Goal: Transaction & Acquisition: Purchase product/service

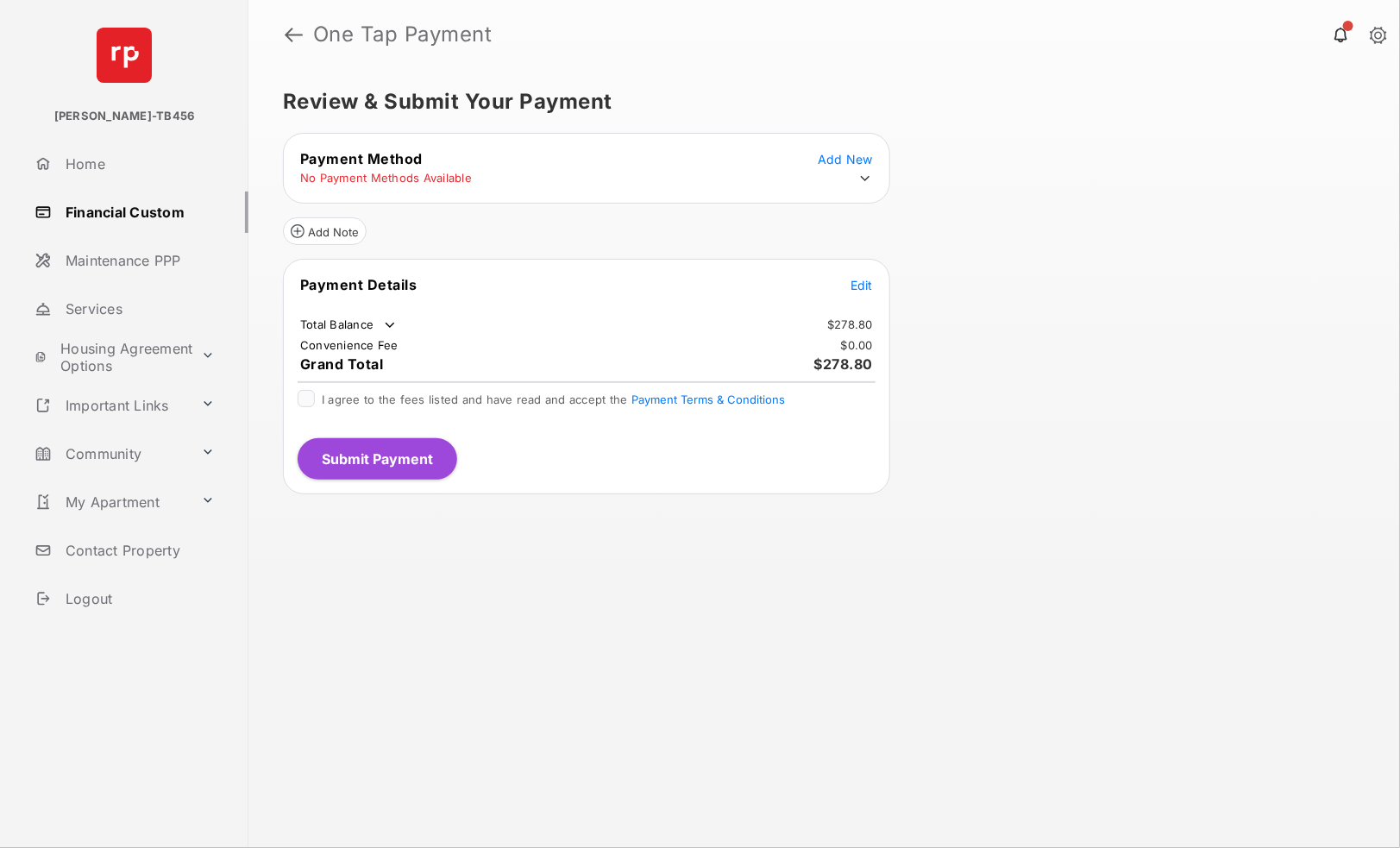
click at [866, 278] on span "Edit" at bounding box center [862, 285] width 23 height 14
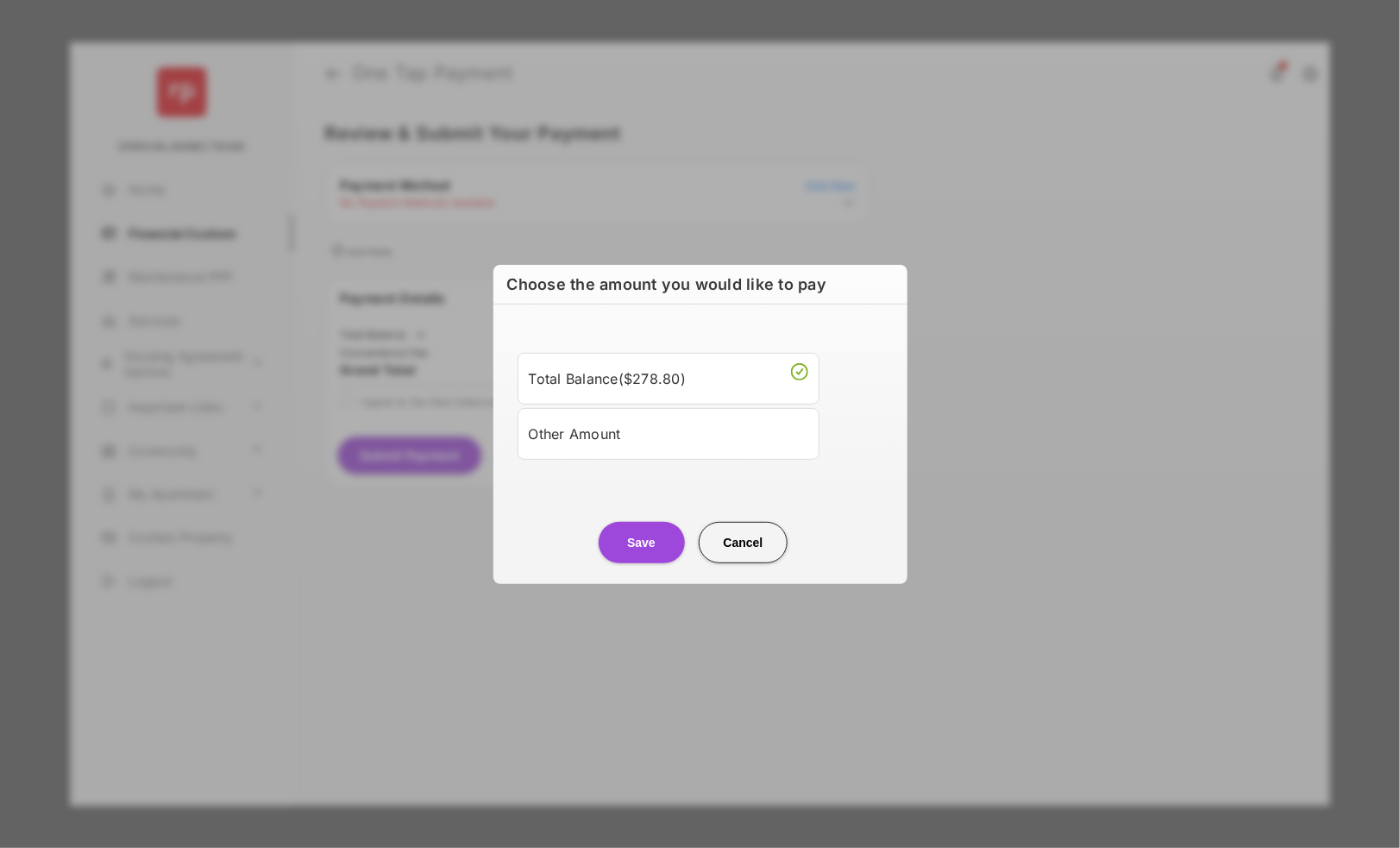
click at [742, 551] on button "Cancel" at bounding box center [743, 543] width 90 height 42
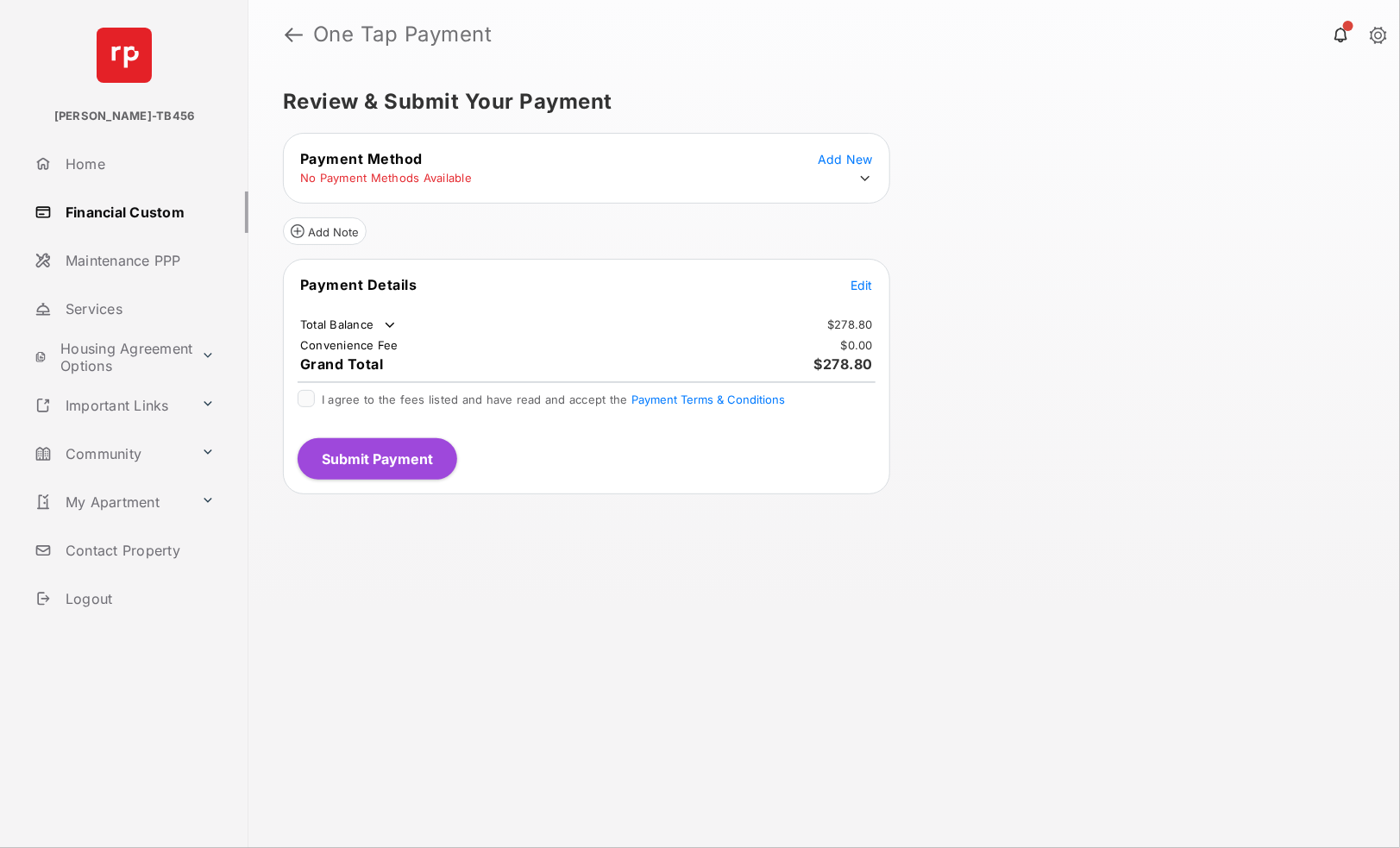
click at [864, 180] on icon at bounding box center [864, 178] width 15 height 15
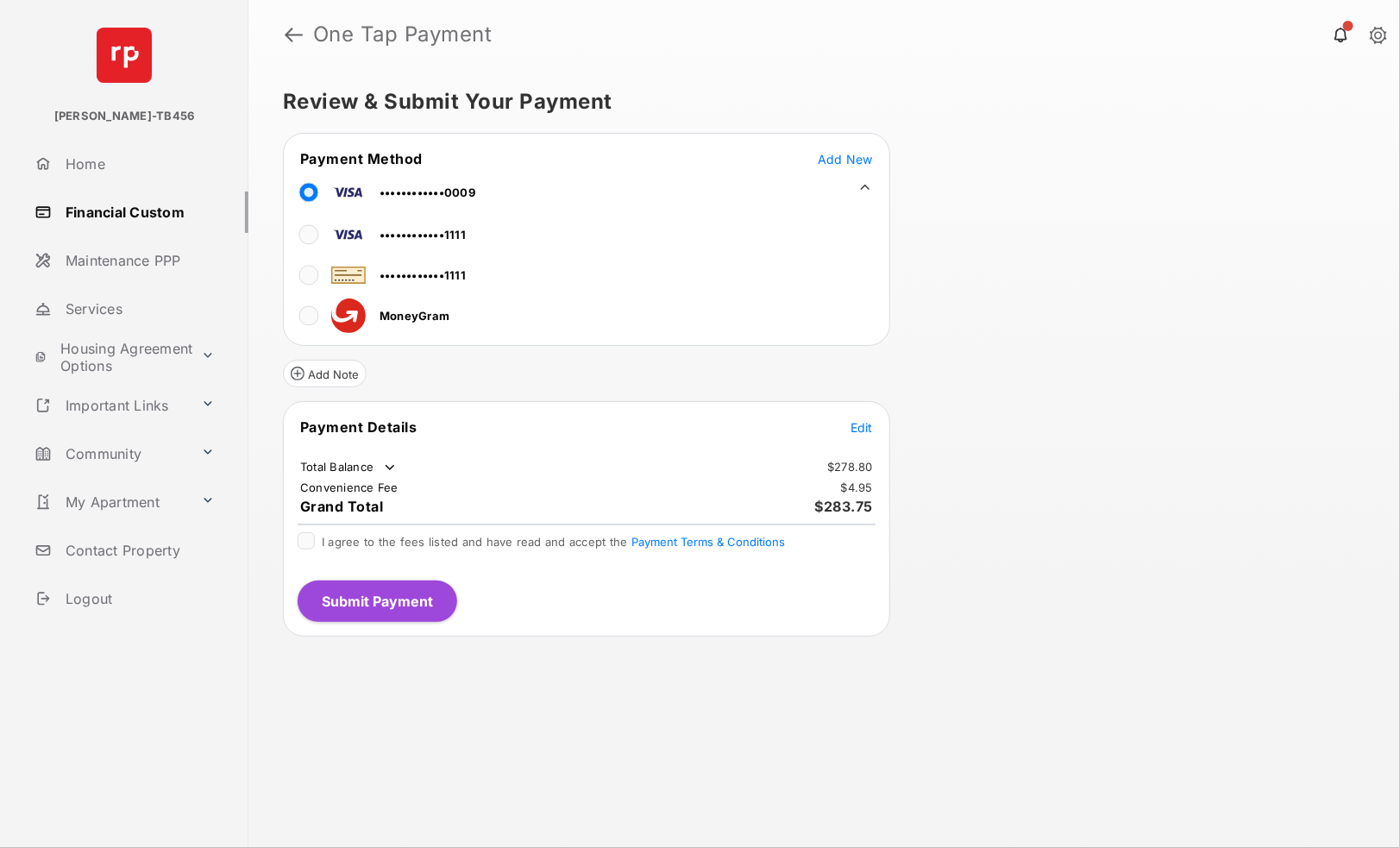
click at [854, 420] on span "Edit" at bounding box center [862, 427] width 23 height 14
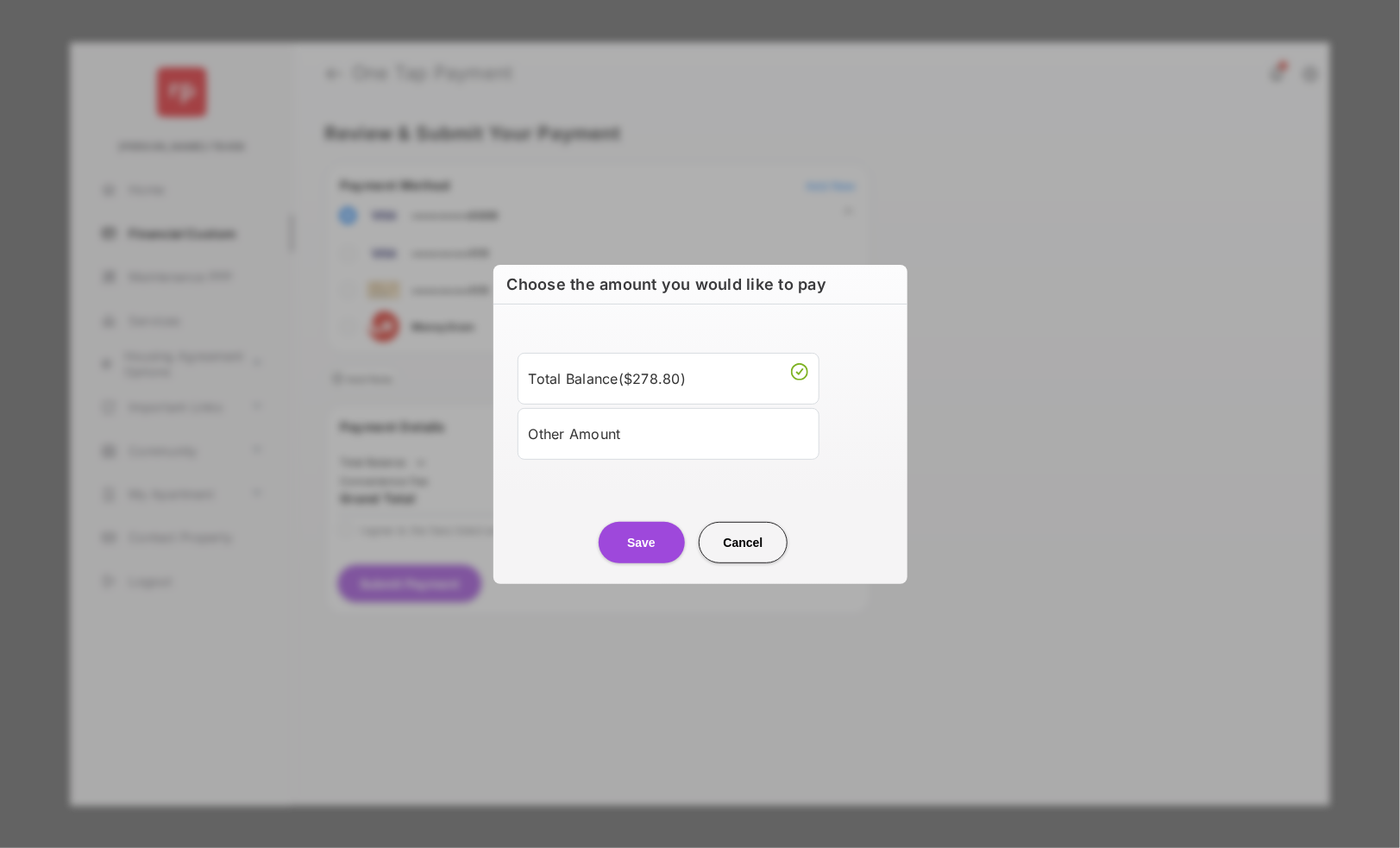
click at [570, 430] on div "Other Amount" at bounding box center [668, 434] width 280 height 29
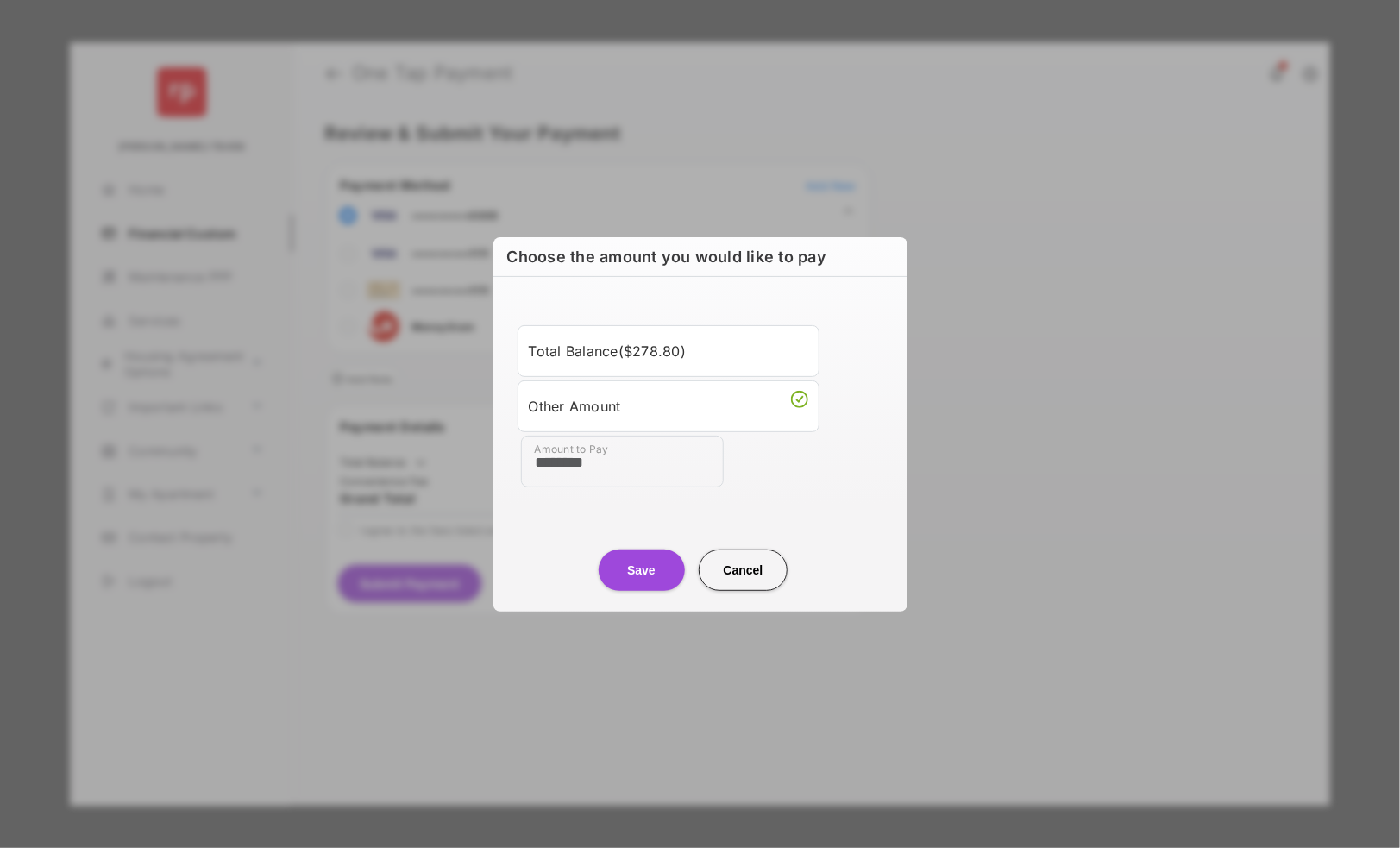
click at [634, 409] on div "Other Amount" at bounding box center [668, 406] width 280 height 29
click at [586, 468] on input "********" at bounding box center [623, 461] width 203 height 52
type input "****"
click at [645, 569] on button "Save" at bounding box center [641, 570] width 86 height 42
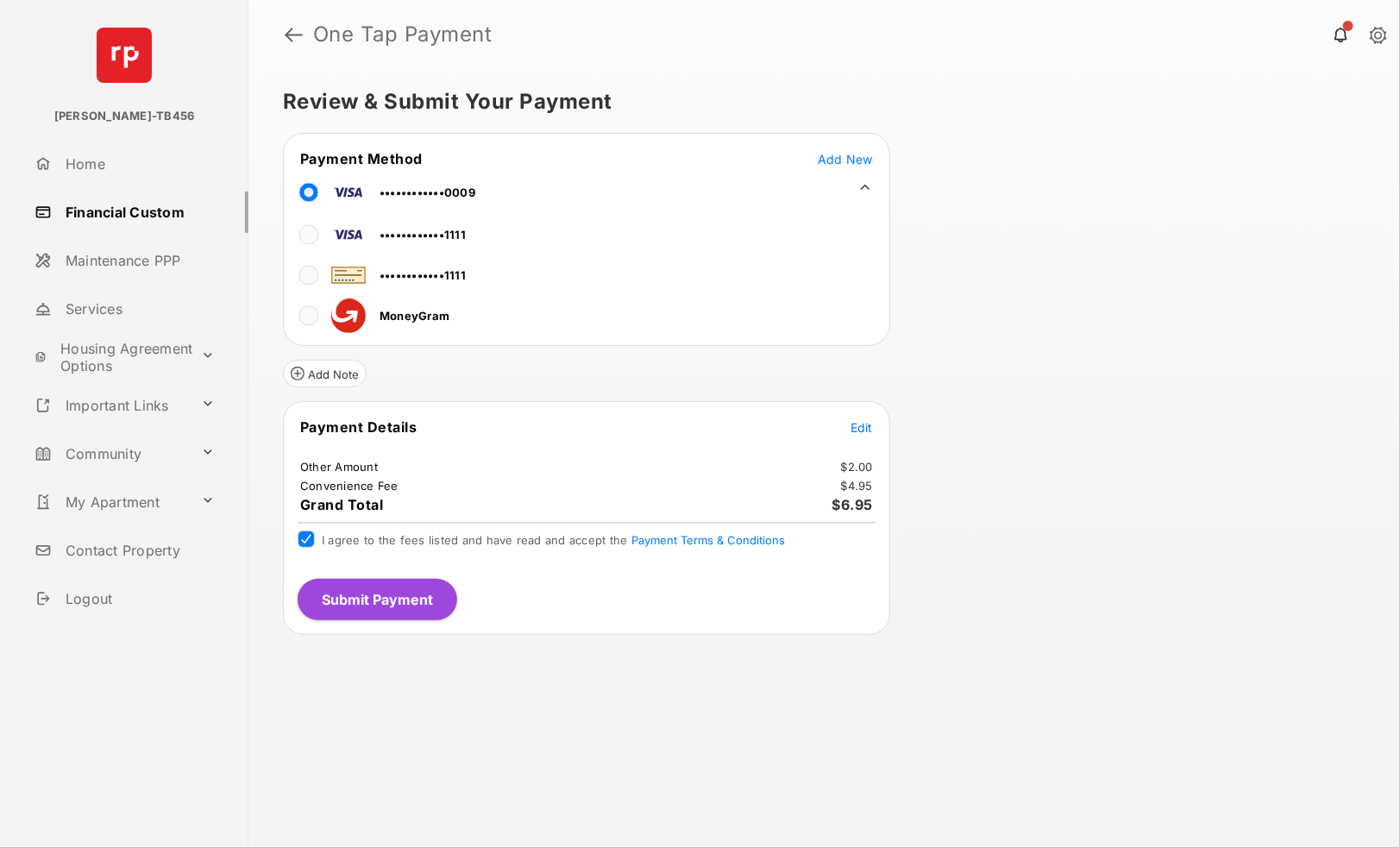
click at [391, 591] on button "Submit Payment" at bounding box center [377, 600] width 159 height 42
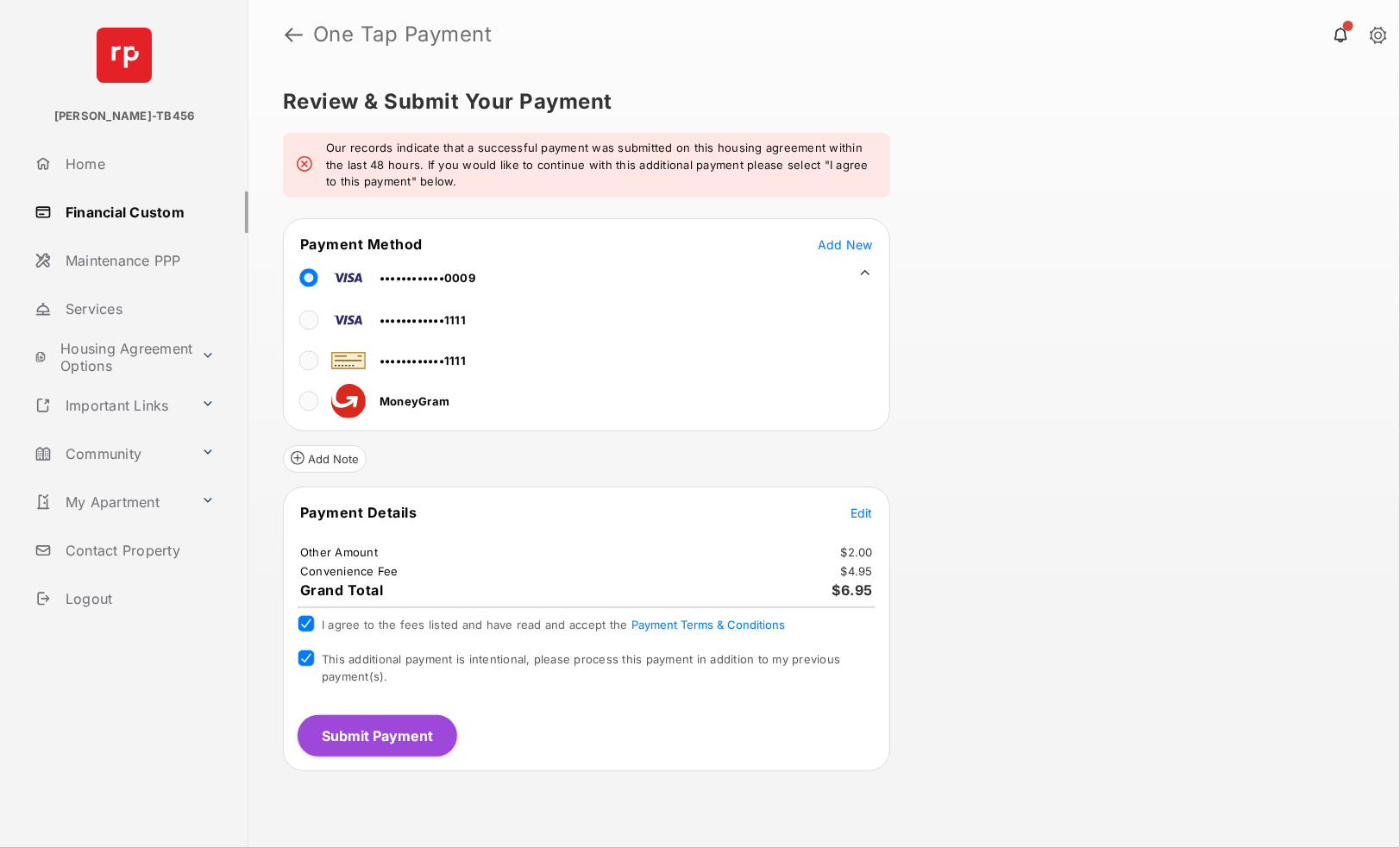
click at [350, 730] on button "Submit Payment" at bounding box center [377, 736] width 159 height 42
